Goal: Task Accomplishment & Management: Use online tool/utility

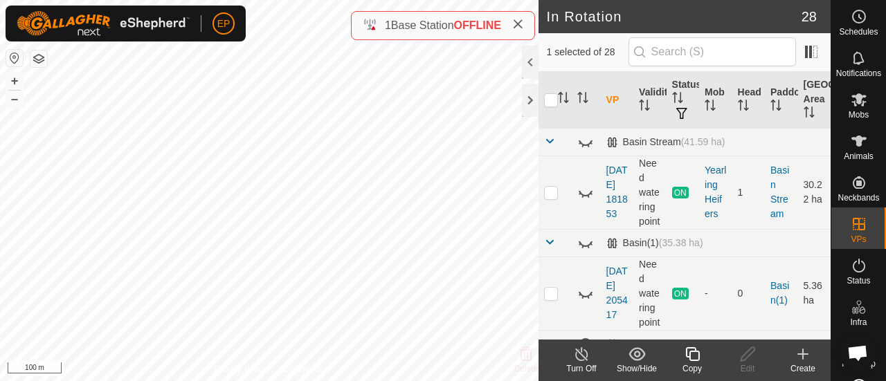
click at [696, 354] on icon at bounding box center [692, 354] width 17 height 17
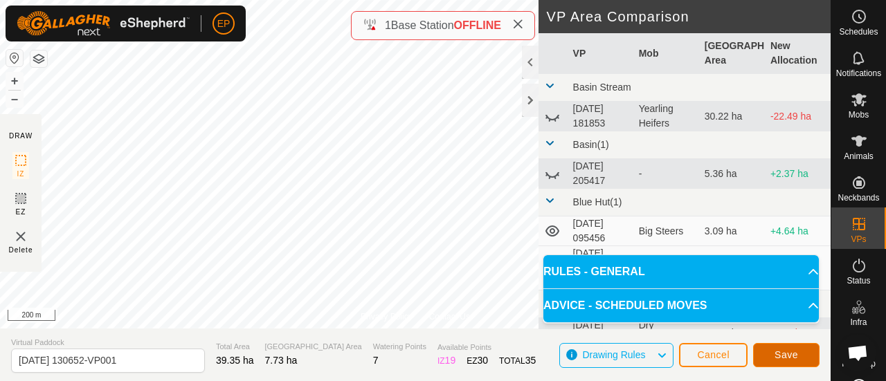
click at [778, 356] on span "Save" at bounding box center [787, 355] width 24 height 11
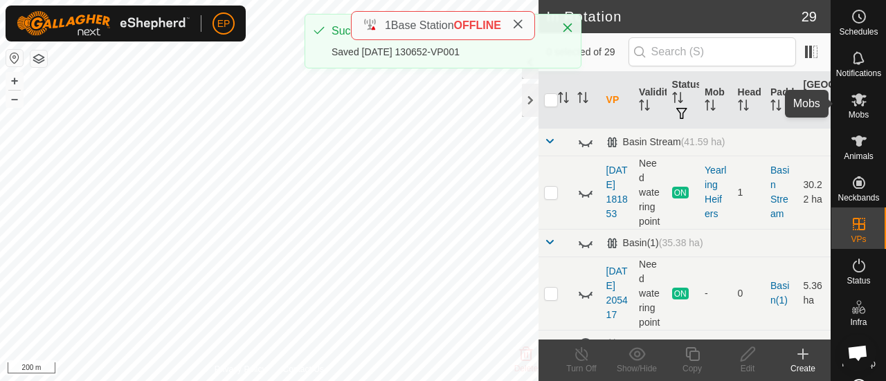
click at [853, 105] on icon at bounding box center [859, 99] width 17 height 17
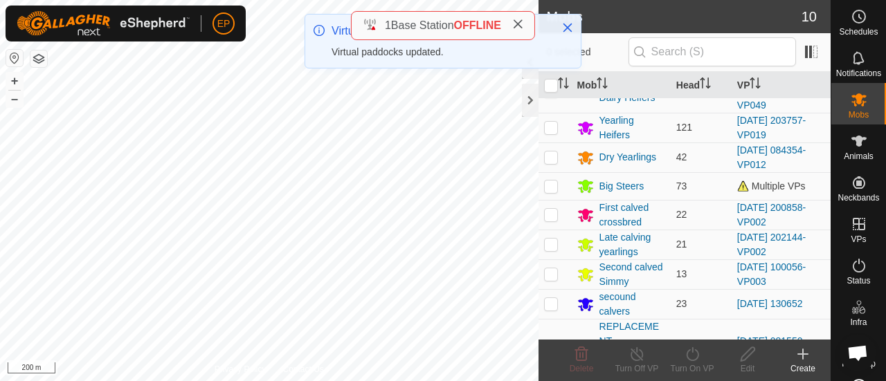
scroll to position [32, 0]
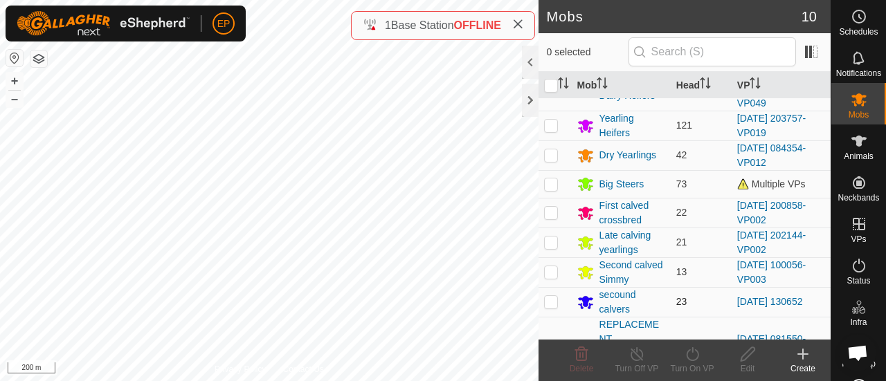
click at [547, 297] on p-checkbox at bounding box center [551, 301] width 14 height 11
checkbox input "true"
click at [698, 361] on icon at bounding box center [692, 354] width 17 height 17
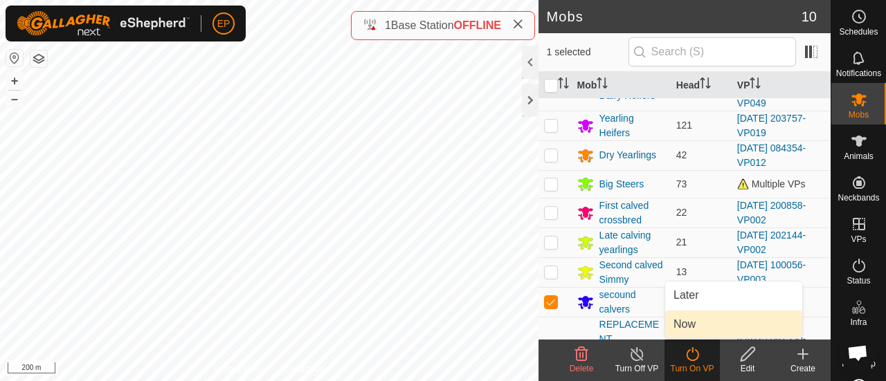
click at [691, 323] on link "Now" at bounding box center [733, 325] width 137 height 28
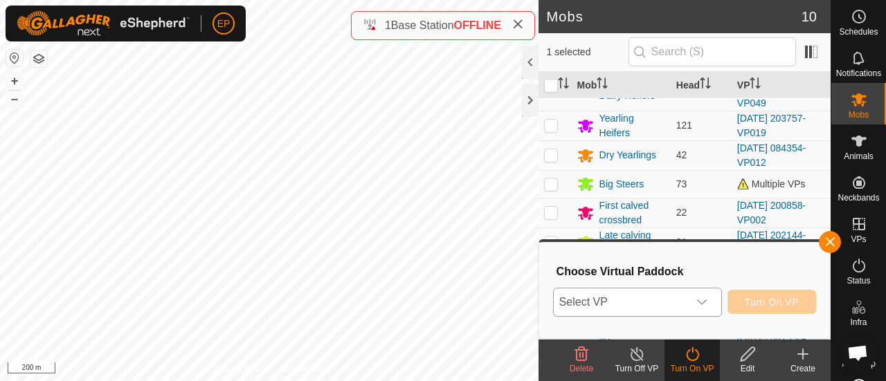
click at [705, 305] on icon "dropdown trigger" at bounding box center [701, 302] width 11 height 11
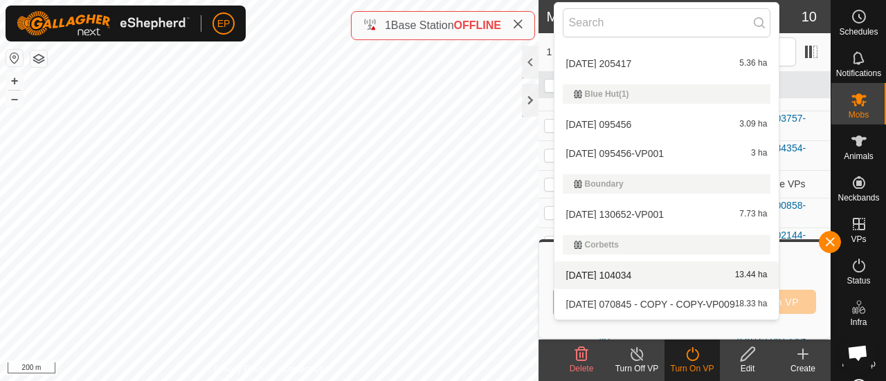
scroll to position [83, 0]
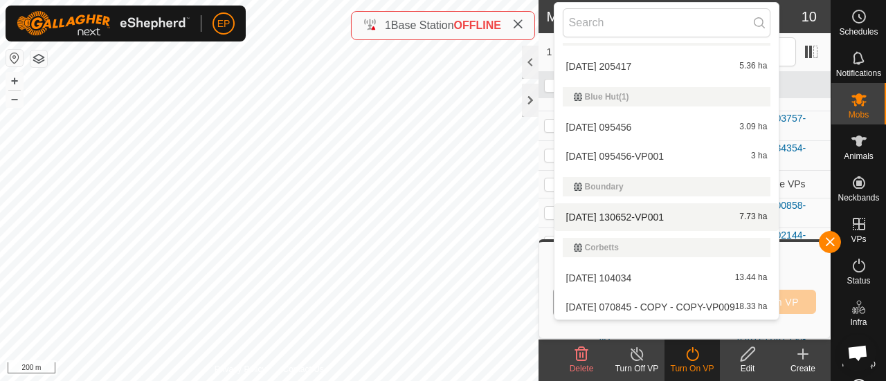
click at [615, 210] on li "[DATE] 130652-VP001 7.73 ha" at bounding box center [666, 217] width 225 height 28
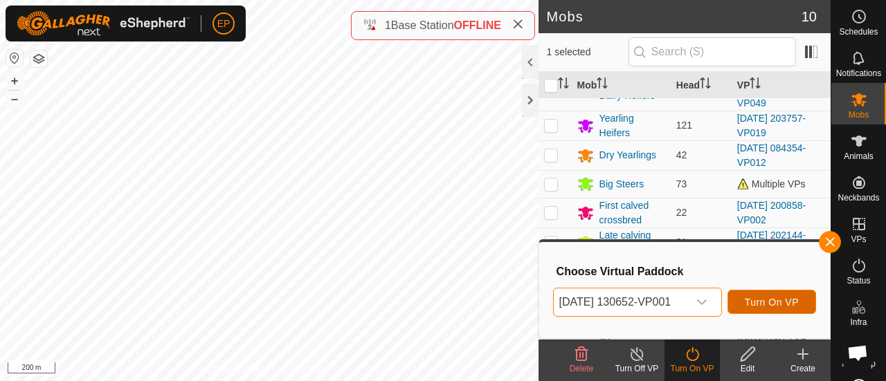
click at [761, 297] on span "Turn On VP" at bounding box center [772, 302] width 54 height 11
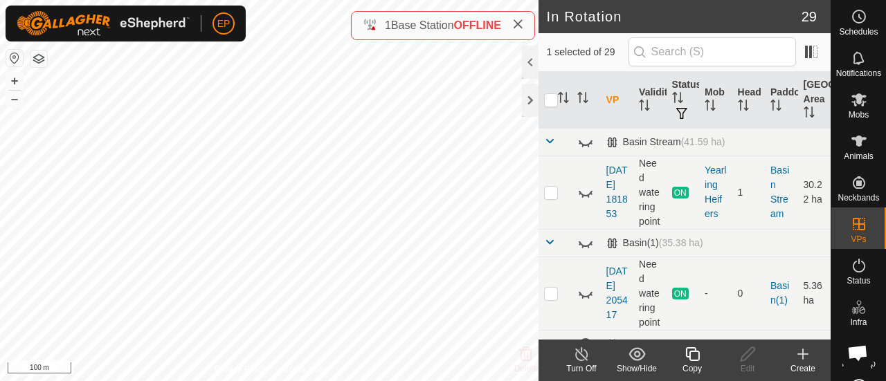
click at [688, 352] on icon at bounding box center [692, 354] width 17 height 17
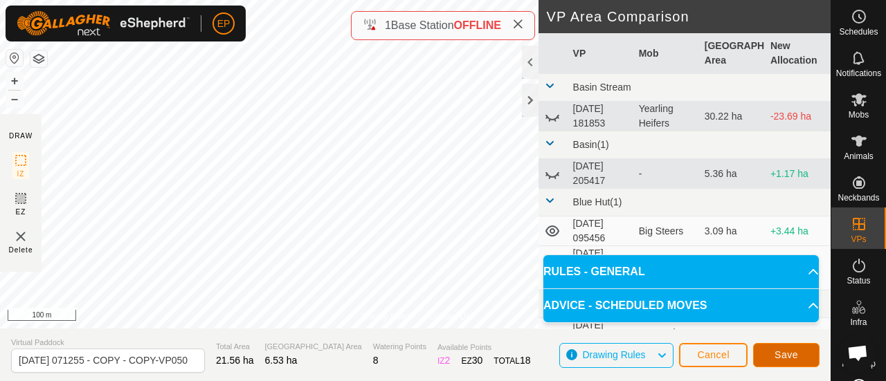
click at [782, 352] on span "Save" at bounding box center [787, 355] width 24 height 11
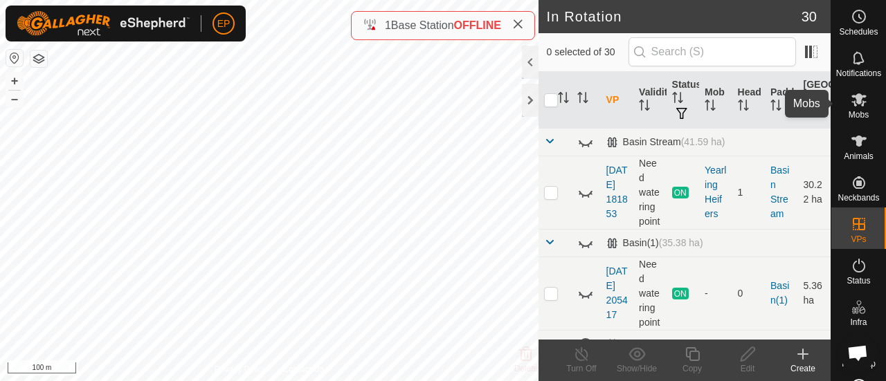
click at [852, 100] on icon at bounding box center [858, 99] width 15 height 13
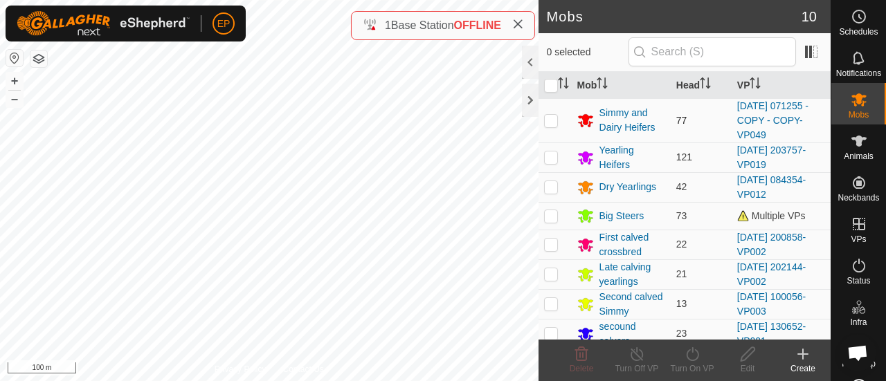
click at [557, 118] on p-checkbox at bounding box center [551, 120] width 14 height 11
checkbox input "true"
click at [690, 355] on icon at bounding box center [692, 354] width 17 height 17
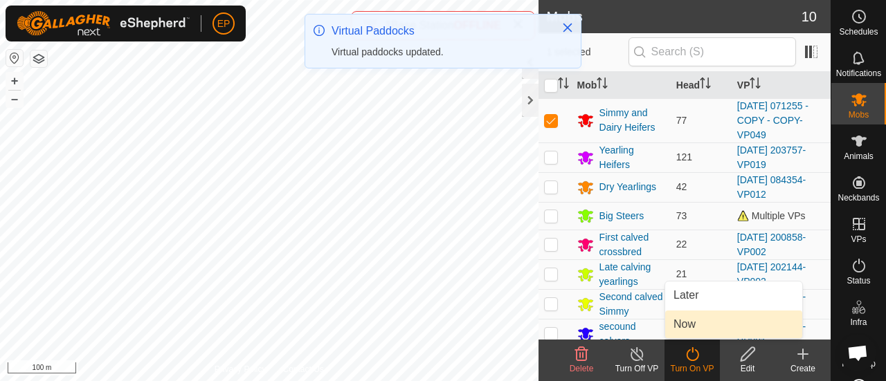
click at [689, 330] on link "Now" at bounding box center [733, 325] width 137 height 28
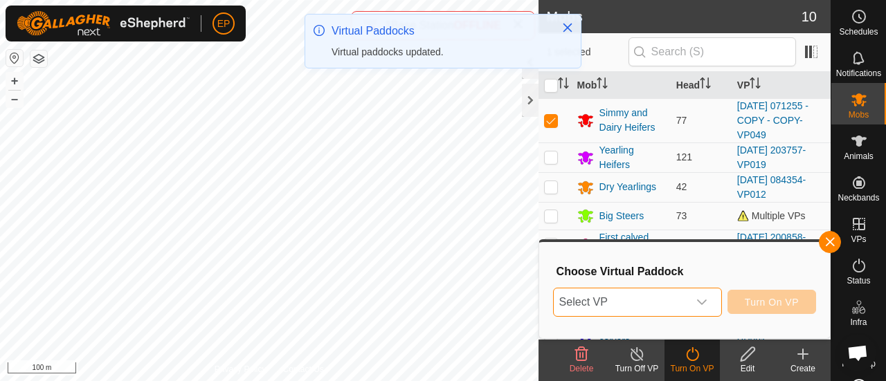
click at [650, 307] on span "Select VP" at bounding box center [621, 303] width 134 height 28
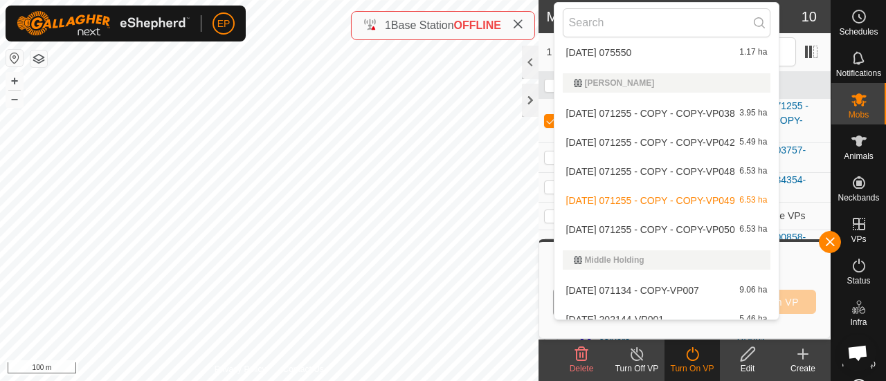
scroll to position [730, 0]
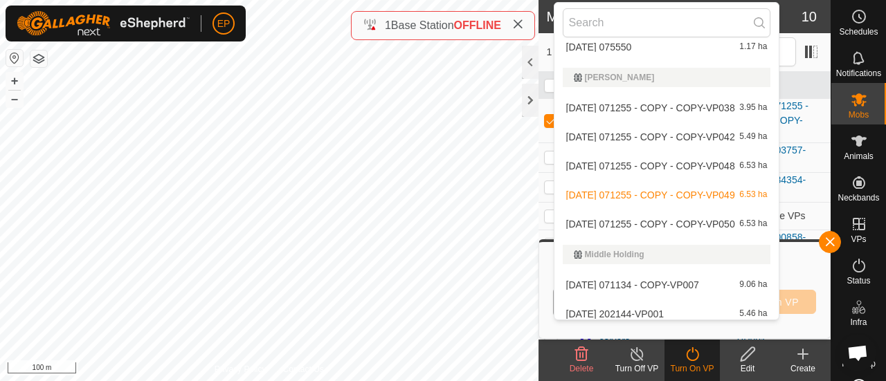
click at [690, 215] on li "[DATE] 071255 - COPY - COPY-VP050 6.53 ha" at bounding box center [666, 224] width 225 height 28
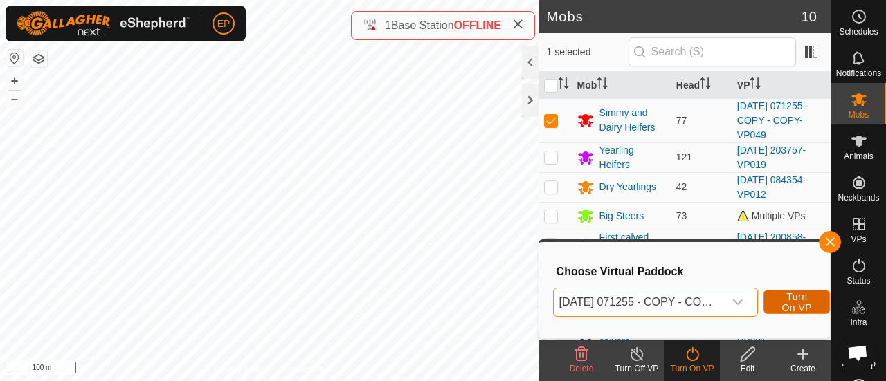
click at [777, 302] on button "Turn On VP" at bounding box center [796, 302] width 66 height 24
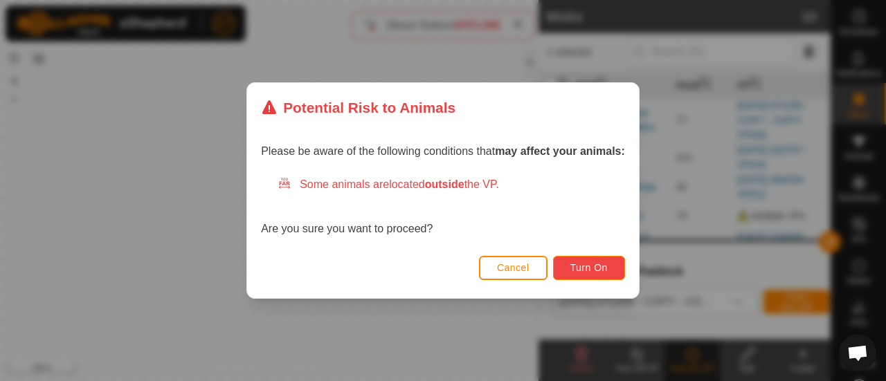
click at [599, 273] on span "Turn On" at bounding box center [588, 267] width 37 height 11
